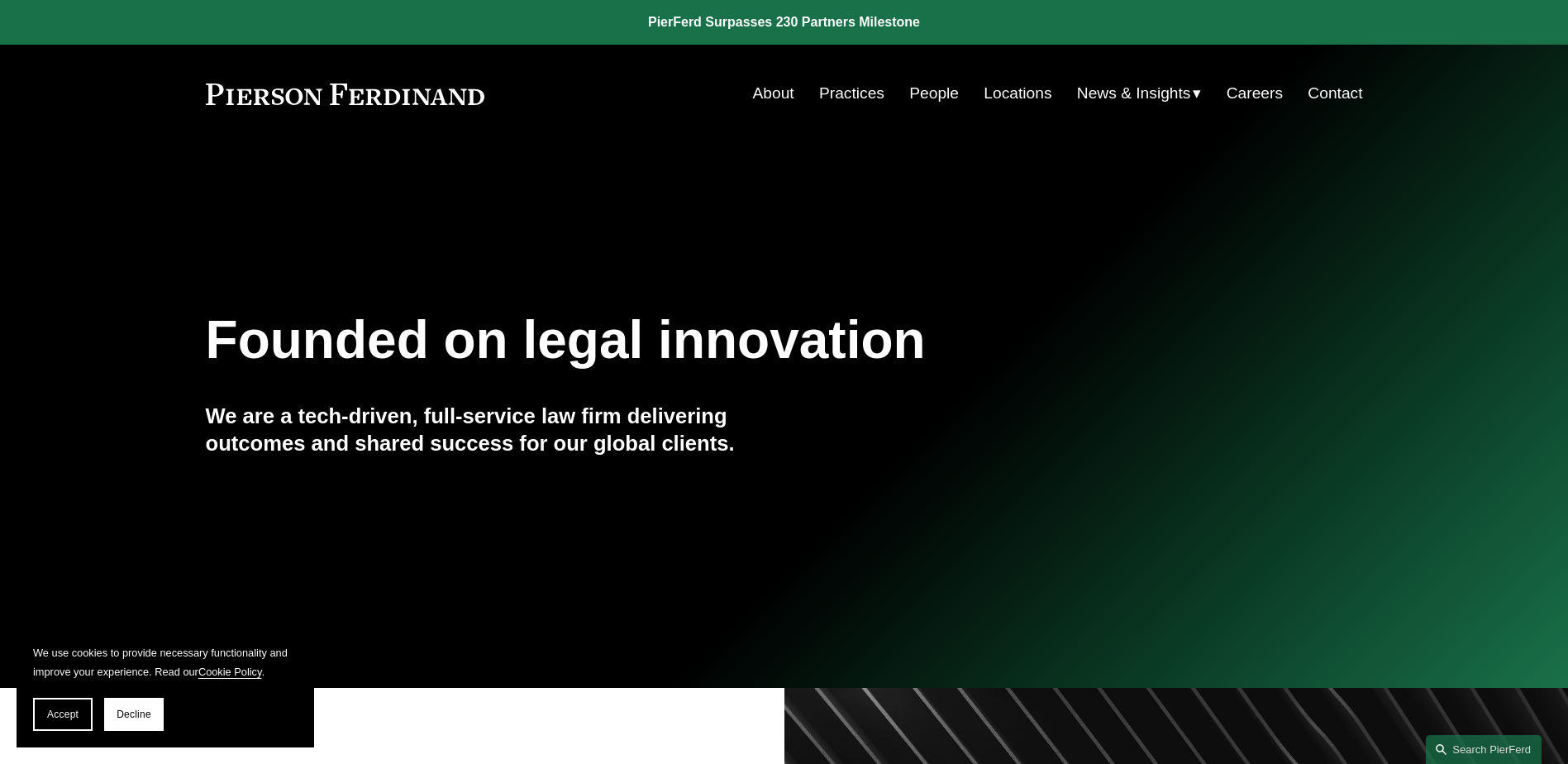
drag, startPoint x: 200, startPoint y: 102, endPoint x: 352, endPoint y: 107, distance: 152.1
click at [352, 107] on div "Skip to Content About Practices People Locations" at bounding box center [784, 93] width 1568 height 98
click at [663, 24] on link at bounding box center [784, 22] width 1568 height 45
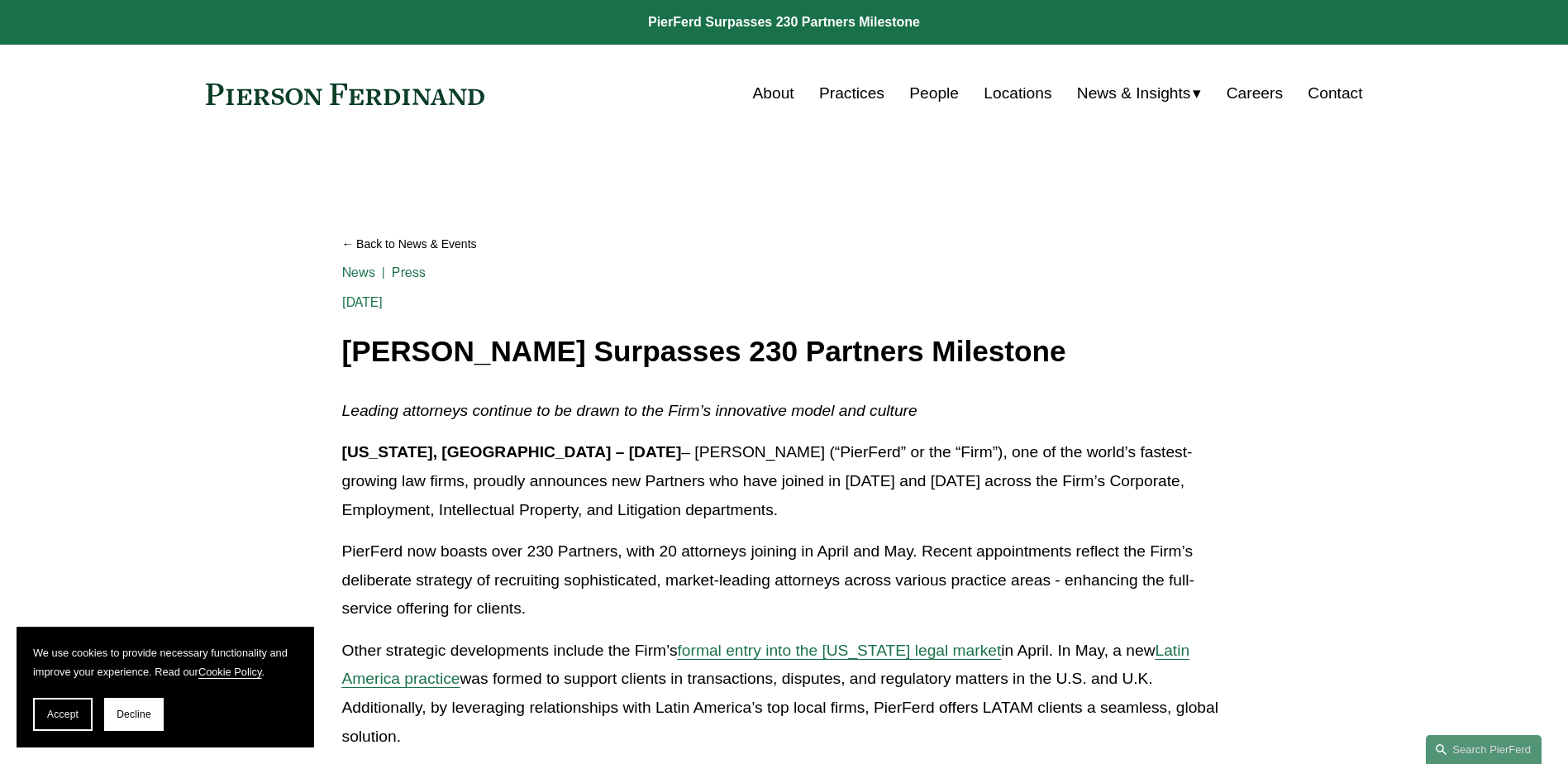
click at [343, 353] on h1 "Pierson Ferdinand Surpasses 230 Partners Milestone" at bounding box center [785, 351] width 885 height 32
click at [345, 347] on h1 "Pierson Ferdinand Surpasses 230 Partners Milestone" at bounding box center [785, 351] width 885 height 32
drag, startPoint x: 204, startPoint y: 105, endPoint x: 406, endPoint y: 95, distance: 202.2
click at [406, 95] on div "Skip to Content About Practices People Locations" at bounding box center [784, 93] width 1568 height 98
click at [483, 95] on link at bounding box center [345, 94] width 279 height 21
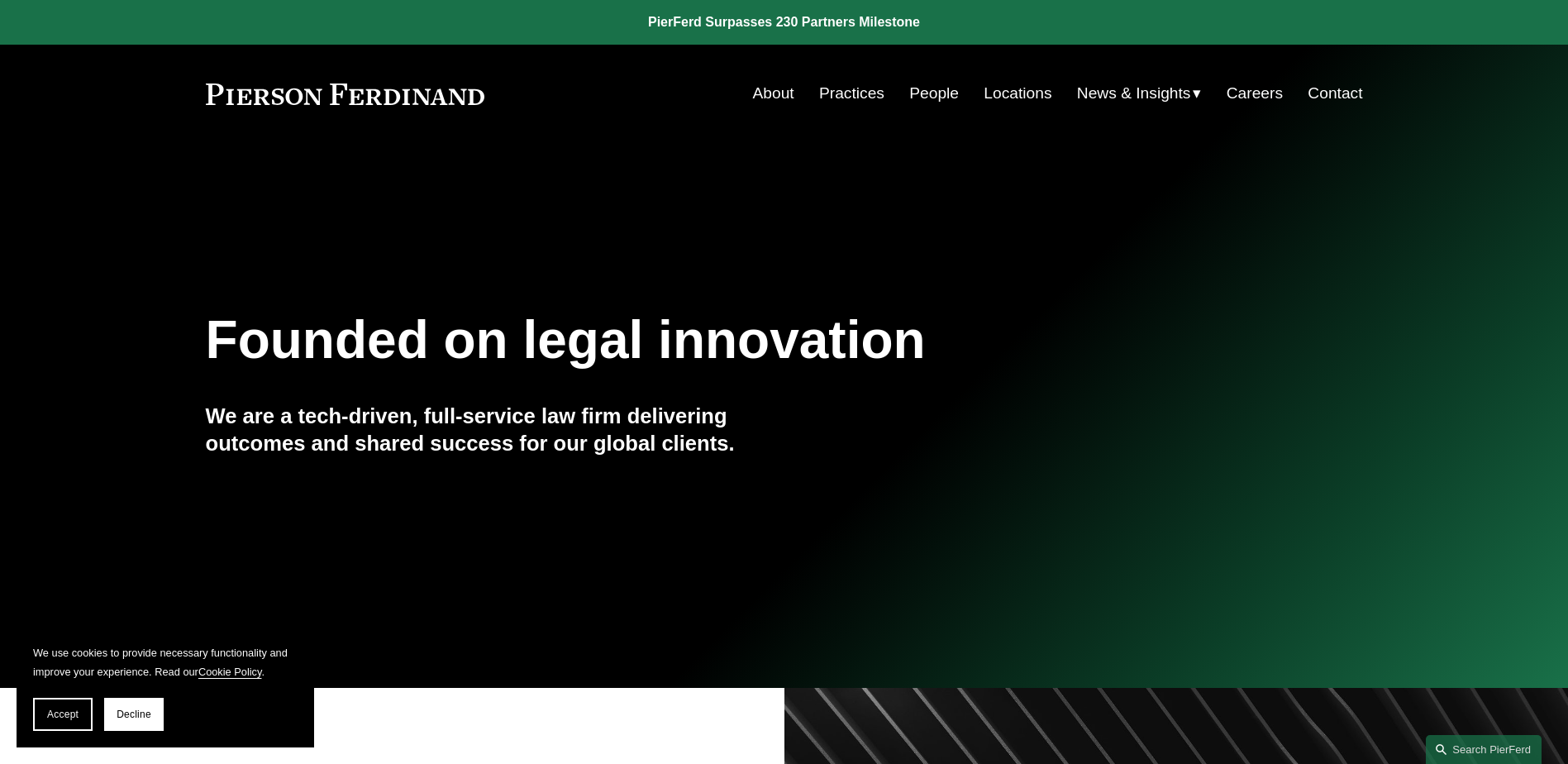
click at [422, 107] on div "About Practices People Locations News & Insights News" at bounding box center [784, 93] width 1158 height 31
click at [422, 98] on link at bounding box center [345, 94] width 279 height 21
click at [392, 78] on div "About Practices People Locations News & Insights News" at bounding box center [784, 93] width 1158 height 31
click at [728, 26] on link at bounding box center [784, 22] width 1568 height 45
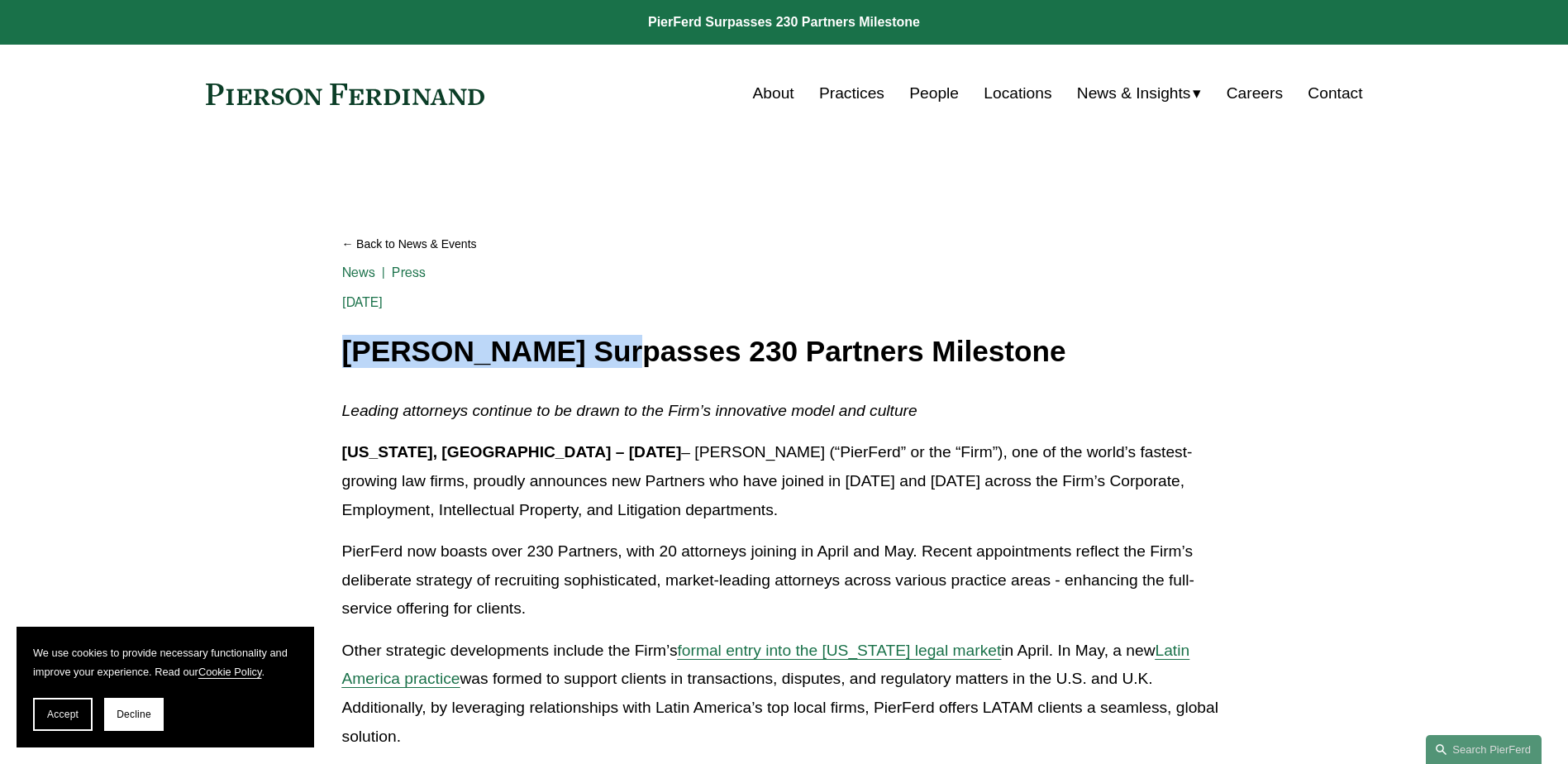
drag, startPoint x: 349, startPoint y: 349, endPoint x: 594, endPoint y: 354, distance: 245.1
click at [594, 354] on h1 "[PERSON_NAME] Surpasses 230 Partners Milestone" at bounding box center [785, 351] width 885 height 32
copy h1 "[PERSON_NAME]"
